Goal: Information Seeking & Learning: Learn about a topic

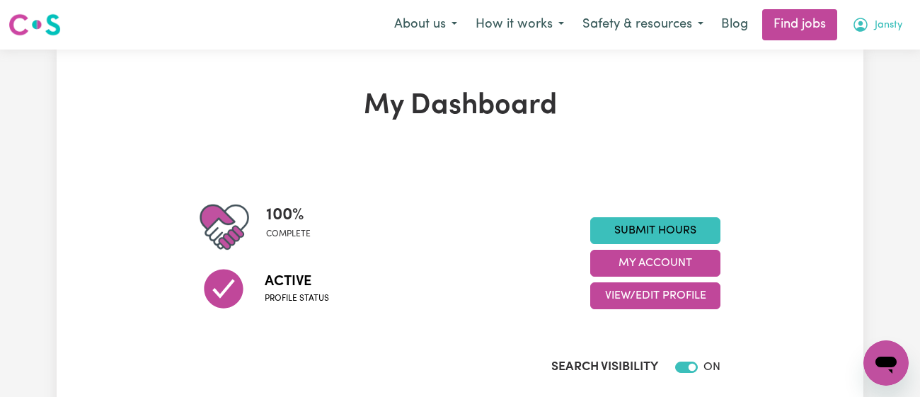
click at [886, 18] on span "Jansty" at bounding box center [889, 26] width 28 height 16
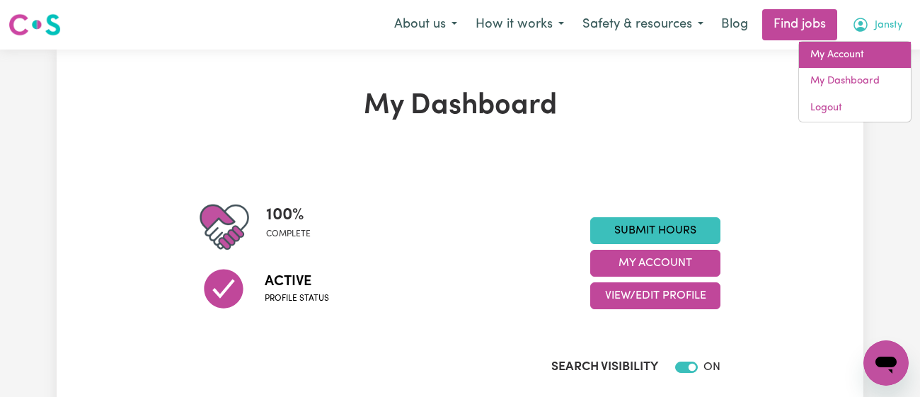
click at [852, 47] on link "My Account" at bounding box center [855, 55] width 112 height 27
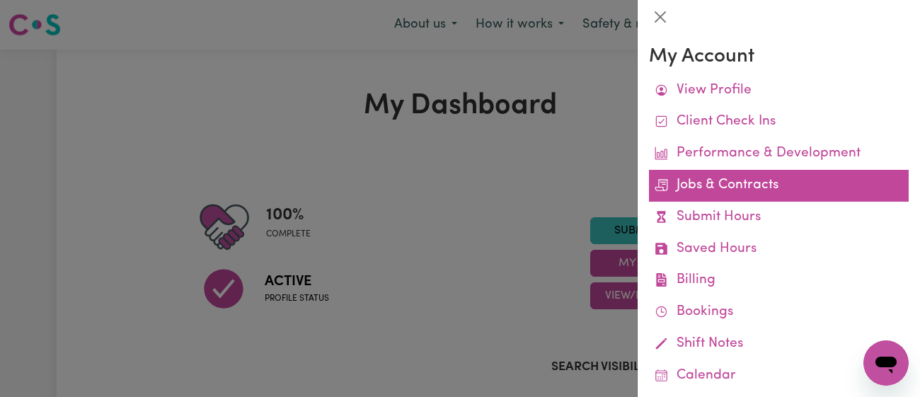
scroll to position [154, 0]
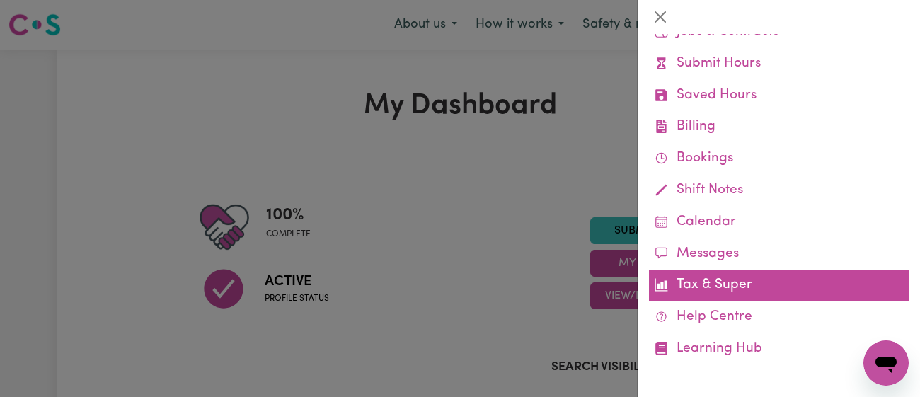
click at [723, 294] on link "Tax & Super" at bounding box center [779, 286] width 260 height 32
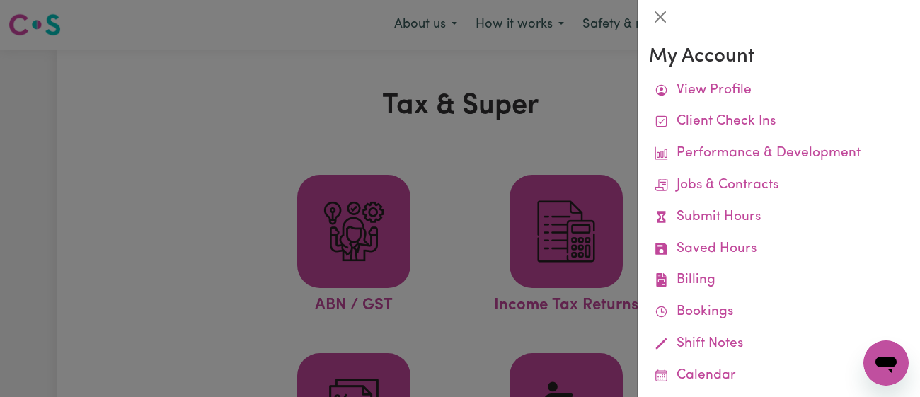
click at [484, 108] on div at bounding box center [460, 198] width 920 height 397
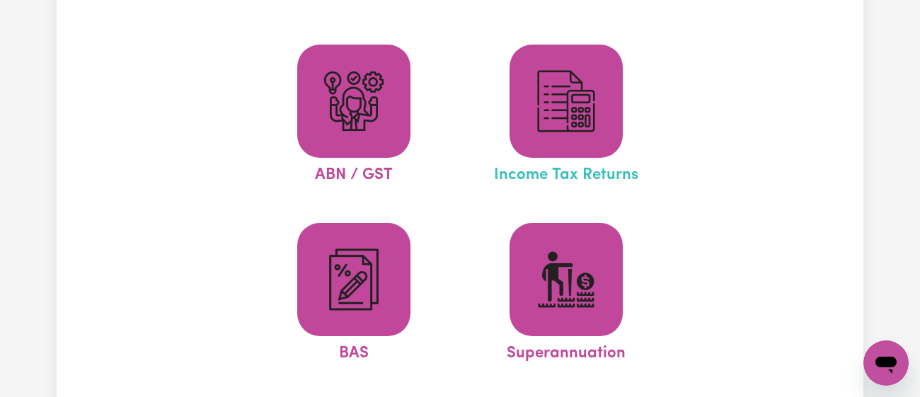
scroll to position [97, 0]
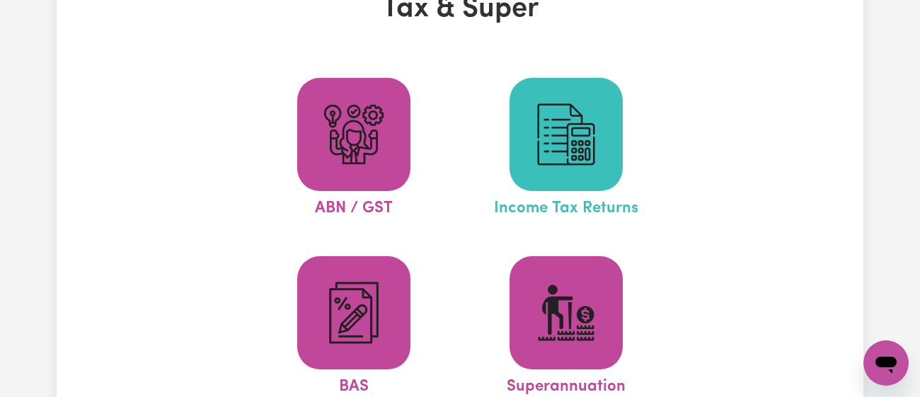
click at [545, 137] on img at bounding box center [566, 135] width 68 height 68
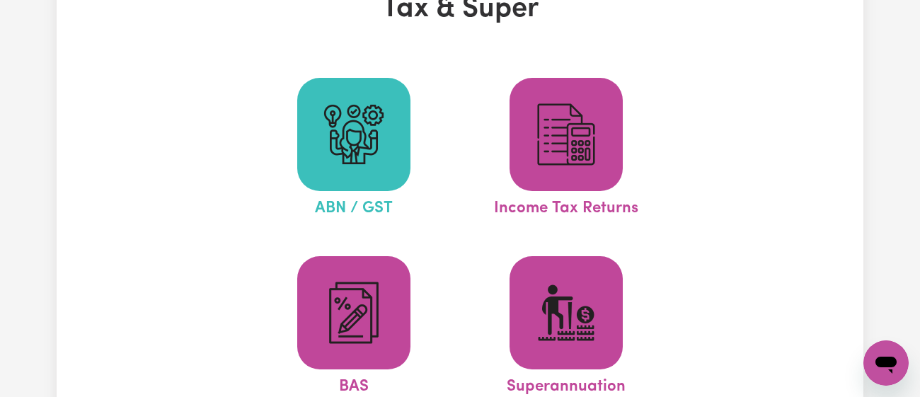
click at [341, 147] on img at bounding box center [354, 135] width 68 height 68
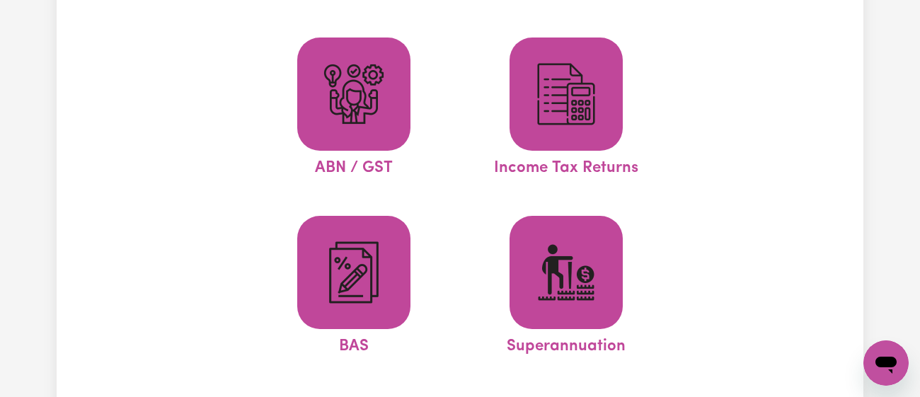
scroll to position [139, 0]
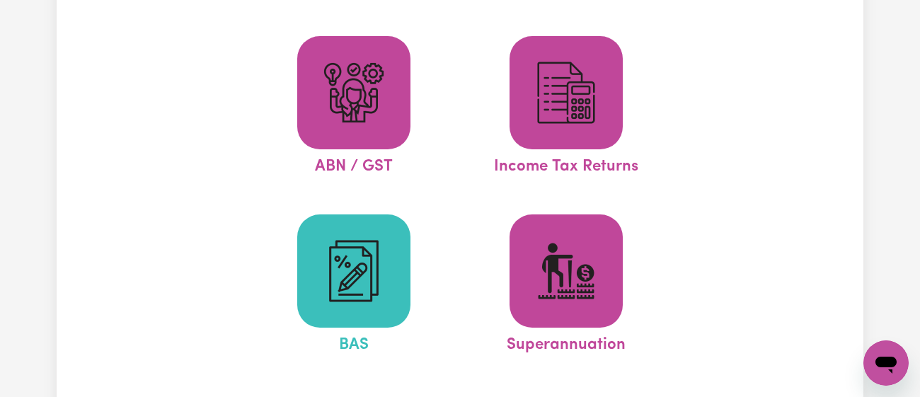
click at [375, 278] on img at bounding box center [354, 271] width 68 height 68
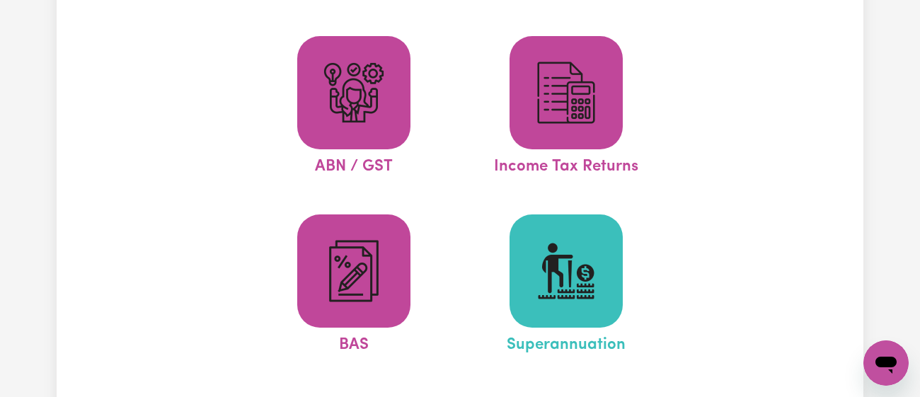
click at [542, 282] on img at bounding box center [566, 271] width 68 height 68
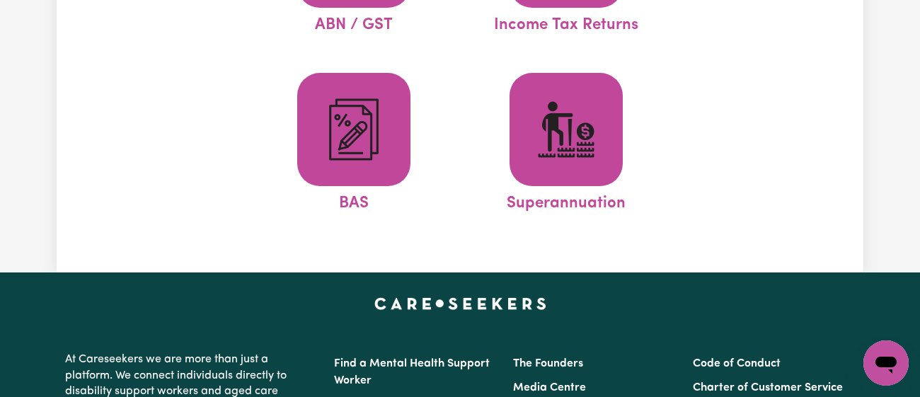
scroll to position [0, 0]
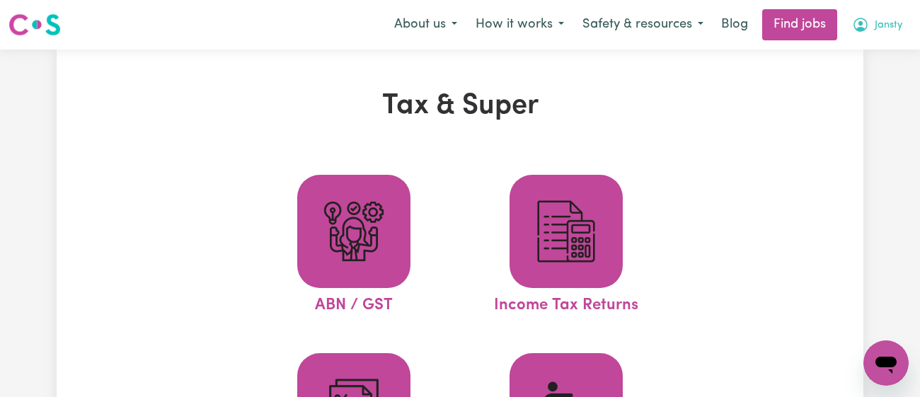
click at [905, 30] on button "Jansty" at bounding box center [877, 25] width 69 height 30
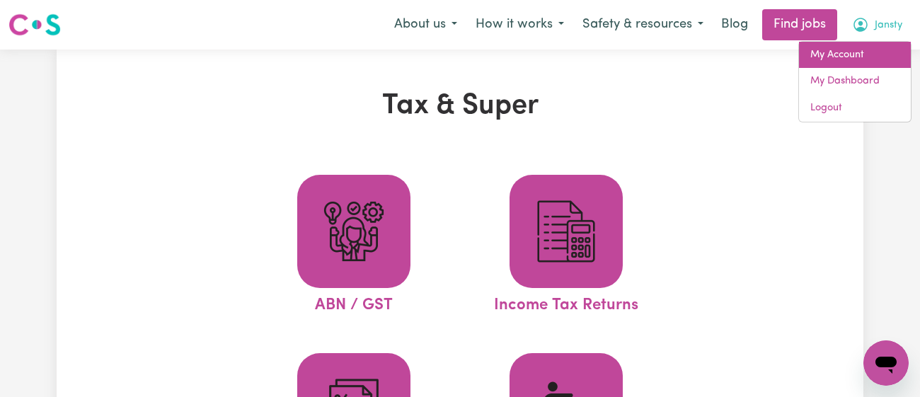
click at [872, 50] on link "My Account" at bounding box center [855, 55] width 112 height 27
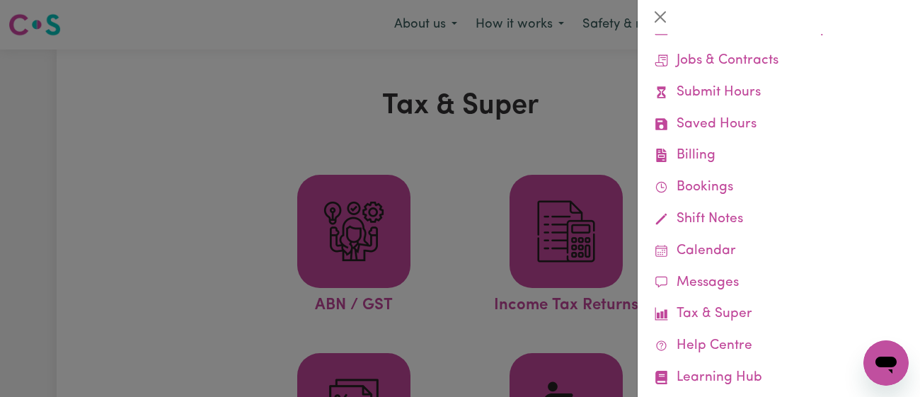
scroll to position [126, 0]
click at [488, 158] on div at bounding box center [460, 198] width 920 height 397
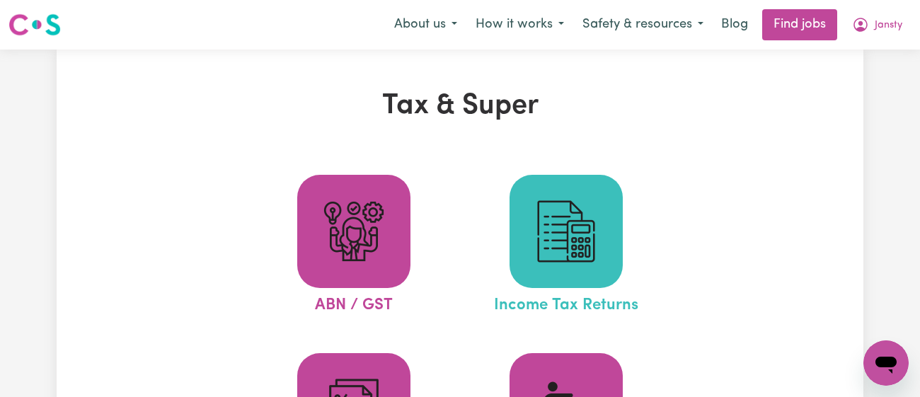
click at [566, 234] on img at bounding box center [566, 232] width 68 height 68
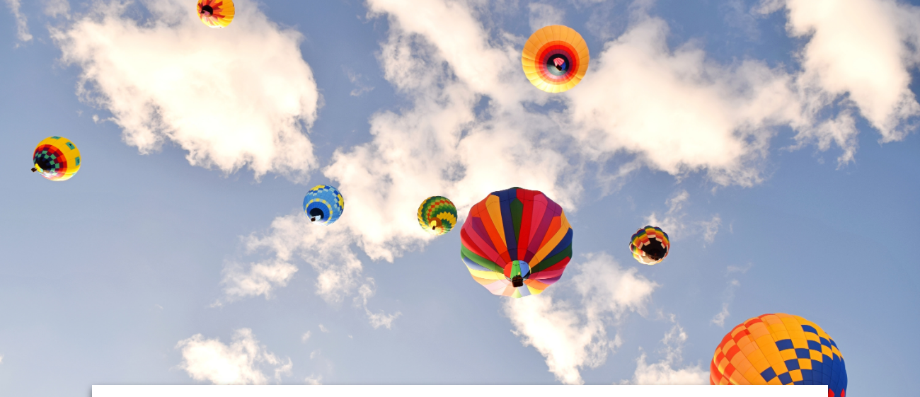
scroll to position [292, 0]
